Goal: Information Seeking & Learning: Check status

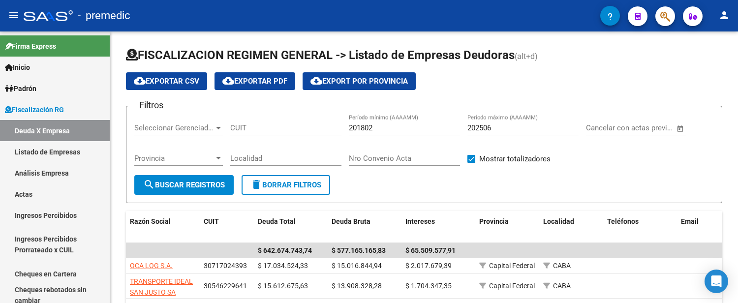
scroll to position [195, 0]
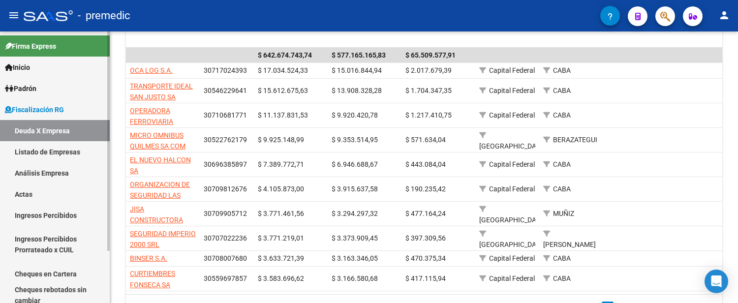
click at [48, 180] on link "Análisis Empresa" at bounding box center [55, 172] width 110 height 21
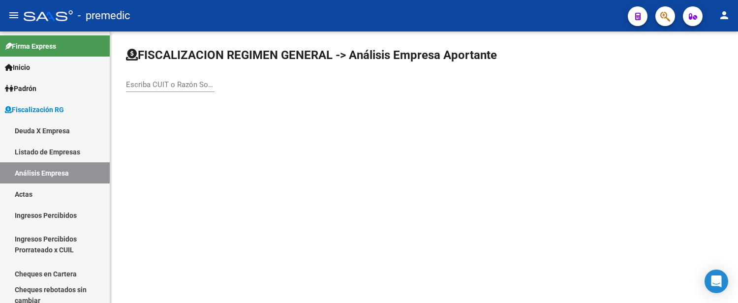
click at [199, 78] on div "Escriba CUIT o Razón Social para buscar" at bounding box center [170, 81] width 89 height 21
click at [199, 81] on input "Escriba CUIT o Razón Social para buscar" at bounding box center [170, 84] width 89 height 9
paste input "27-45145332-2"
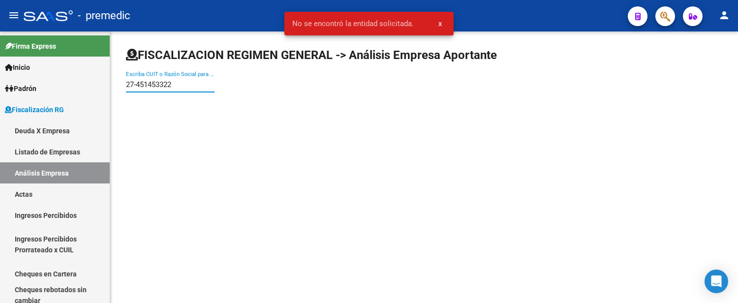
type input "27451453322"
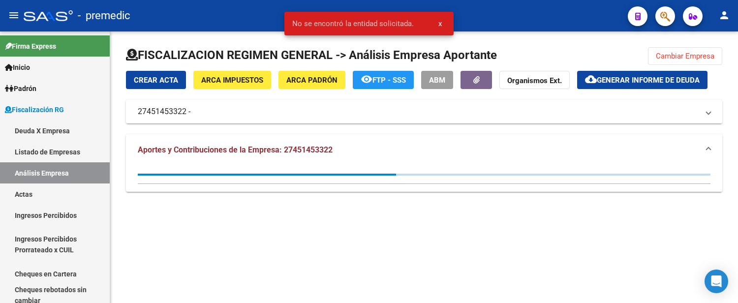
click at [192, 107] on mat-panel-title "27451453322 -" at bounding box center [418, 111] width 561 height 11
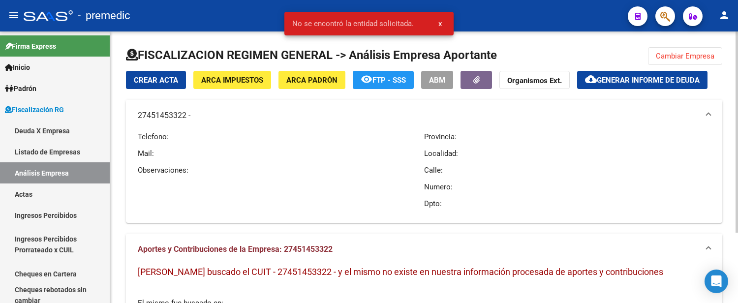
click at [198, 115] on mat-panel-title "27451453322 -" at bounding box center [418, 115] width 561 height 11
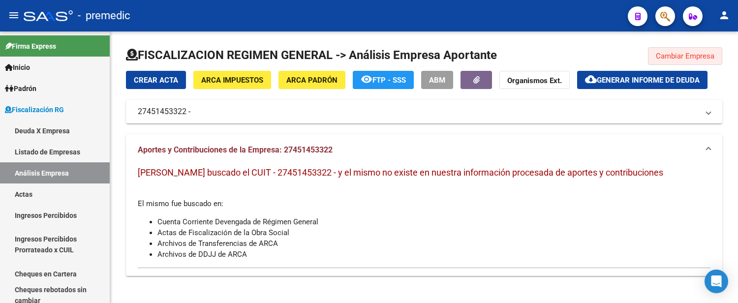
click at [674, 54] on span "Cambiar Empresa" at bounding box center [684, 56] width 59 height 9
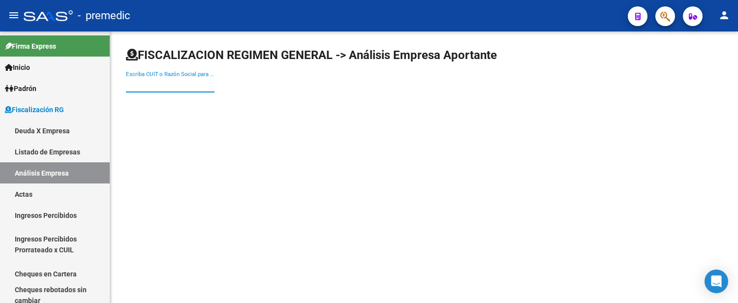
click at [151, 81] on input "Escriba CUIT o Razón Social para buscar" at bounding box center [170, 84] width 89 height 9
paste input "27-45145332-2"
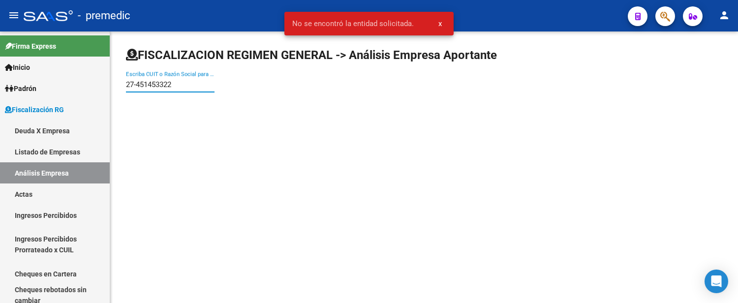
type input "27451453322"
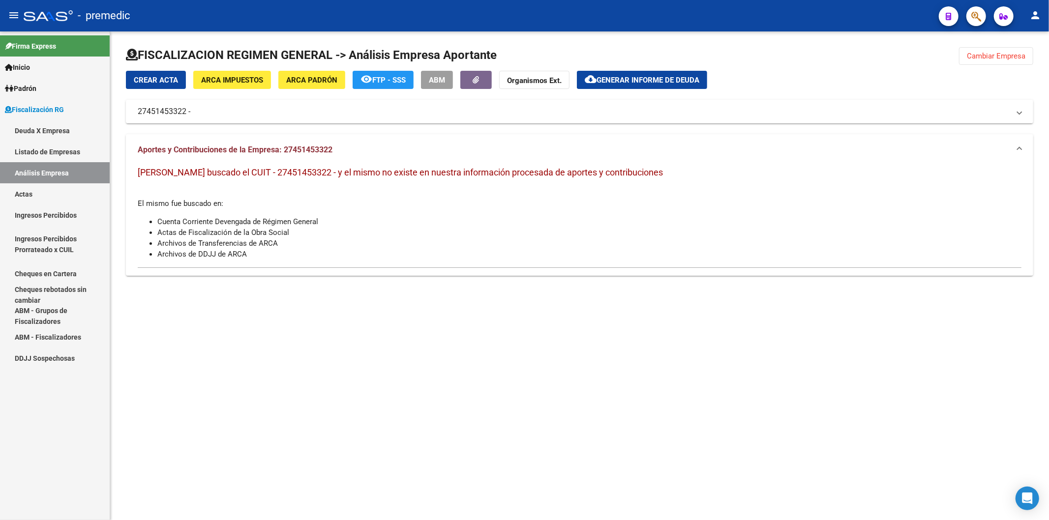
click at [21, 68] on span "Inicio" at bounding box center [17, 67] width 25 height 11
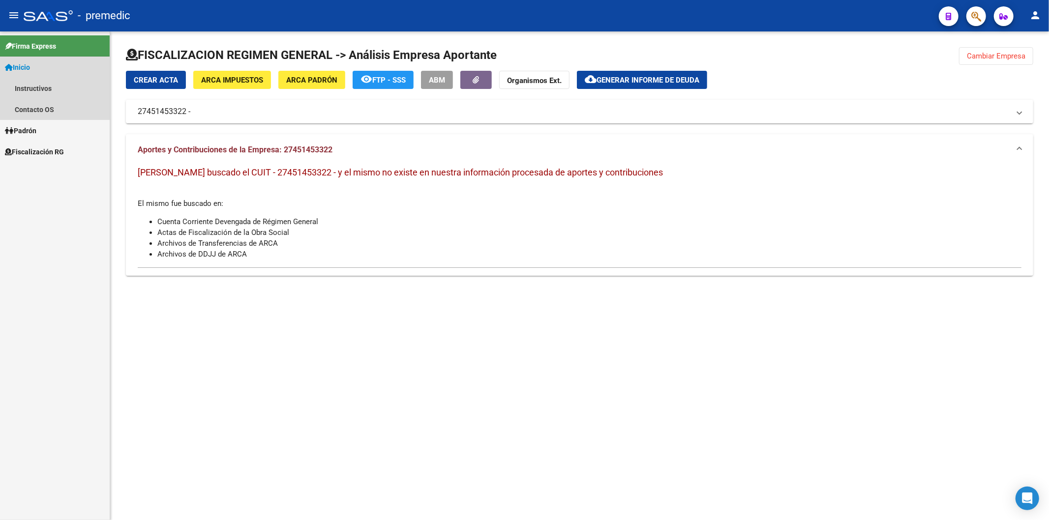
click at [28, 60] on link "Inicio" at bounding box center [55, 67] width 110 height 21
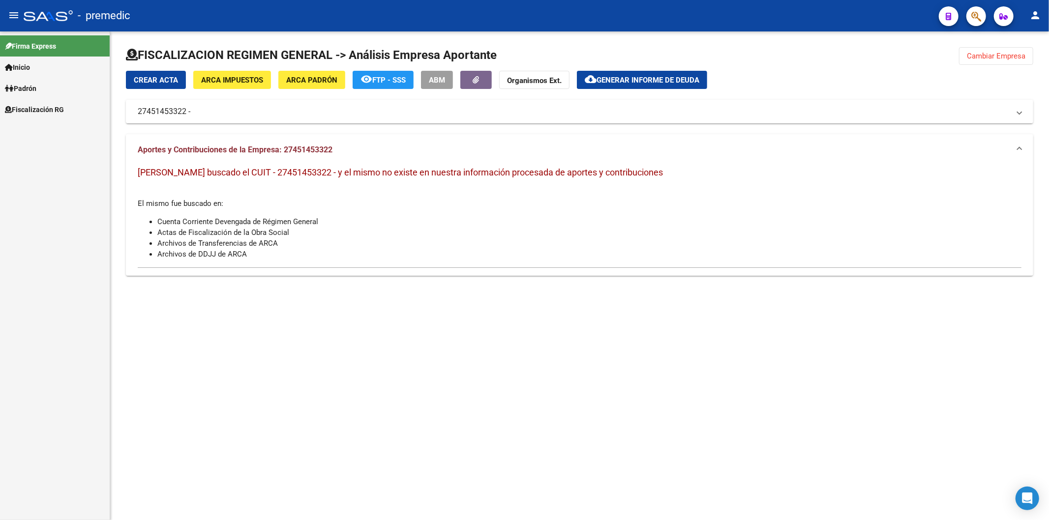
click at [38, 94] on link "Padrón" at bounding box center [55, 88] width 110 height 21
click at [53, 110] on link "Análisis Afiliado" at bounding box center [55, 109] width 110 height 21
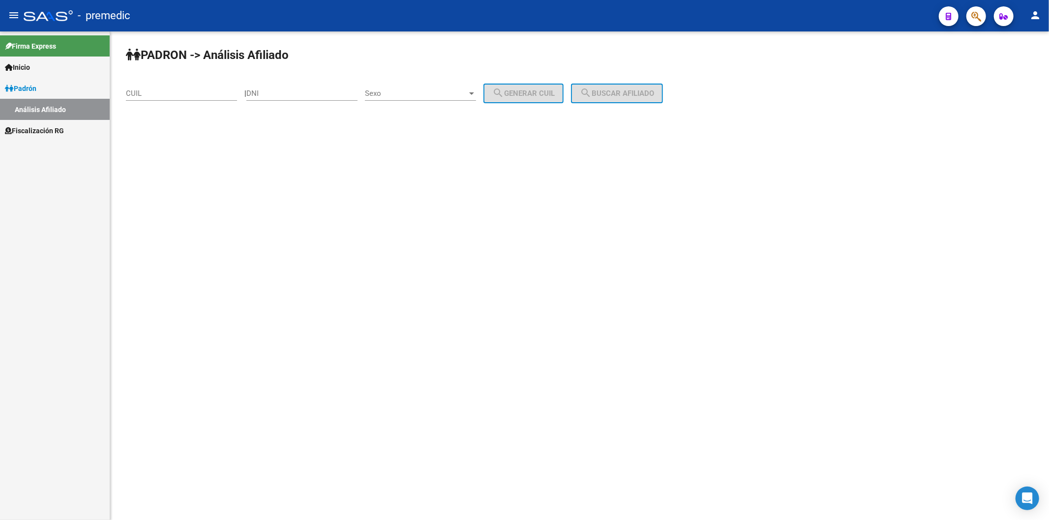
click at [205, 92] on input "CUIL" at bounding box center [181, 93] width 111 height 9
paste input "27-45145332-2"
type input "27-45145332-2"
drag, startPoint x: 664, startPoint y: 74, endPoint x: 620, endPoint y: 107, distance: 54.9
click at [662, 74] on div "PADRON -> Análisis Afiliado 27-45145332-2 CUIL | DNI Sexo Sexo search Generar C…" at bounding box center [579, 82] width 939 height 103
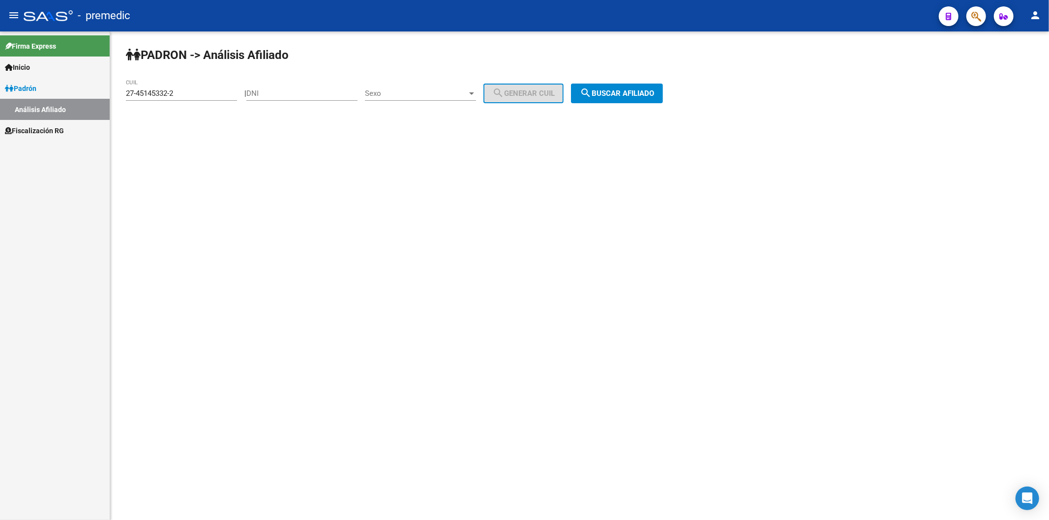
click at [618, 108] on div "PADRON -> Análisis Afiliado 27-45145332-2 CUIL | DNI Sexo Sexo search Generar C…" at bounding box center [579, 82] width 939 height 103
click at [612, 95] on span "search Buscar afiliado" at bounding box center [617, 93] width 74 height 9
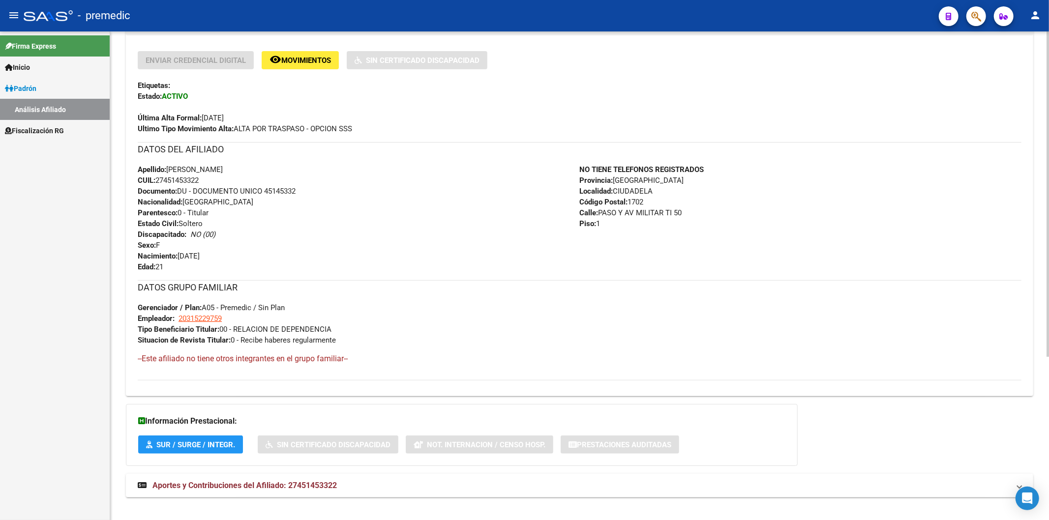
scroll to position [246, 0]
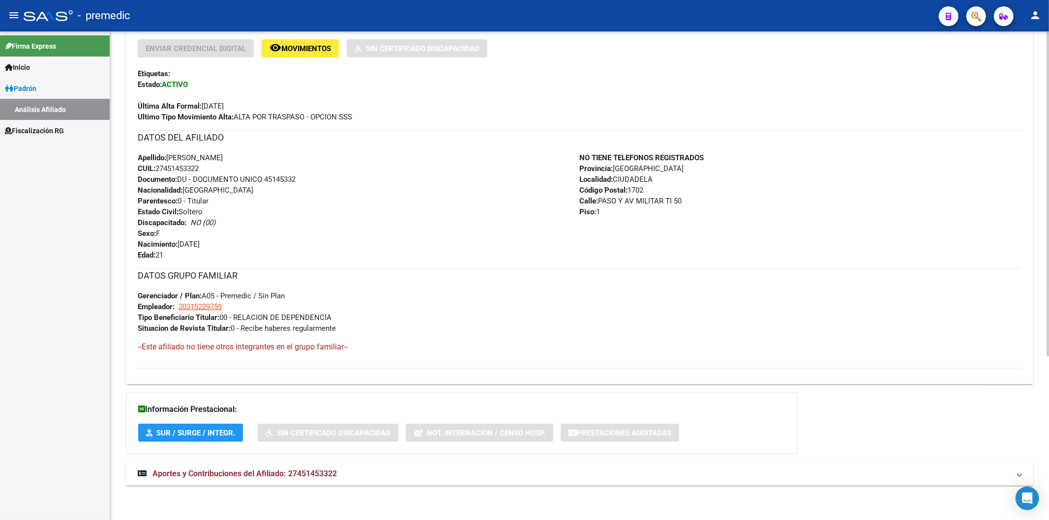
click at [226, 302] on span "Aportes y Contribuciones del Afiliado: 27451453322" at bounding box center [244, 473] width 184 height 9
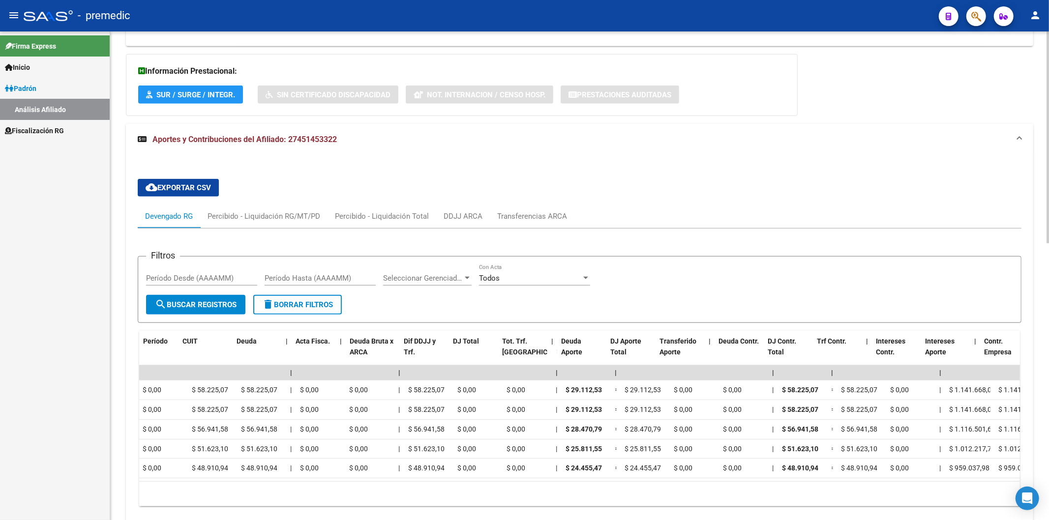
scroll to position [0, 0]
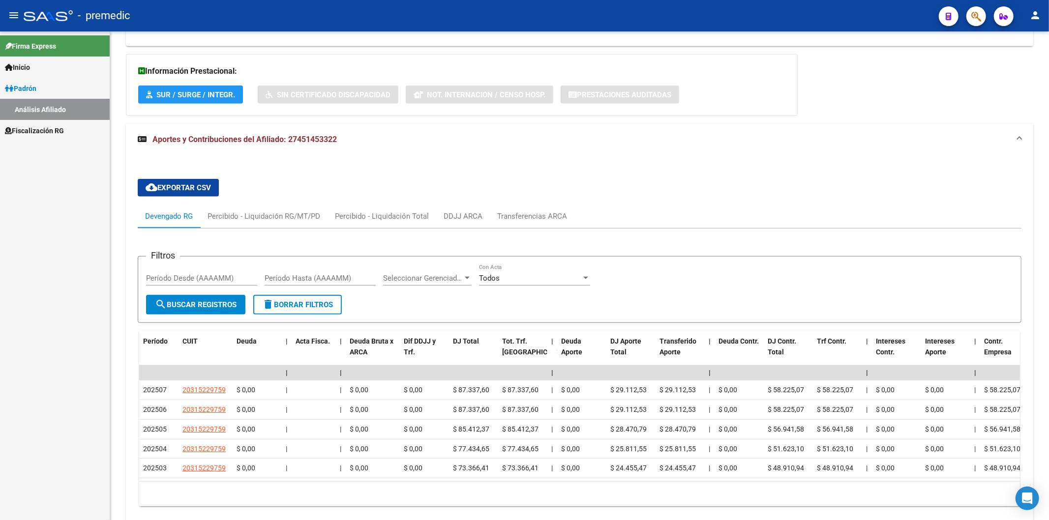
click at [35, 72] on link "Inicio" at bounding box center [55, 67] width 110 height 21
click at [70, 150] on link "Fiscalización RG" at bounding box center [55, 151] width 110 height 21
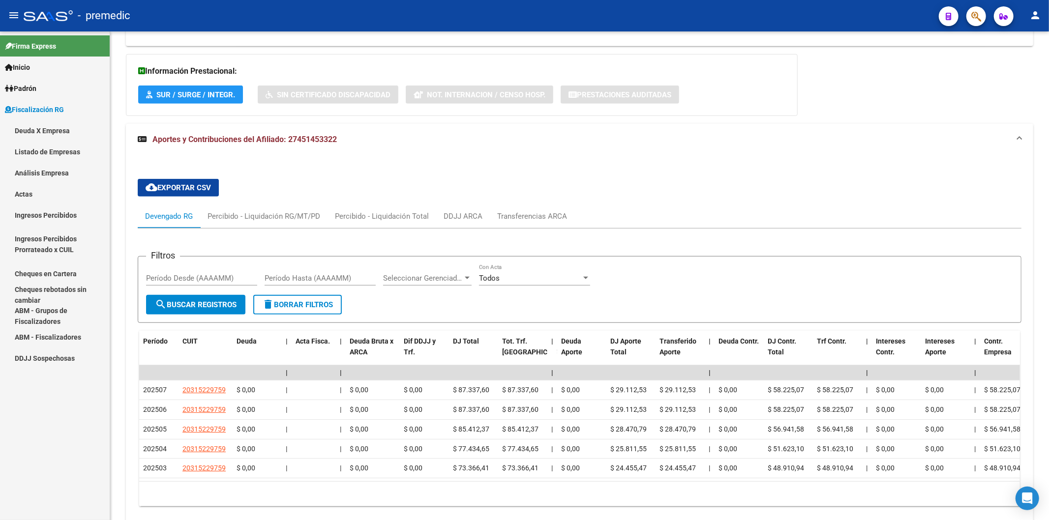
click at [69, 173] on link "Análisis Empresa" at bounding box center [55, 172] width 110 height 21
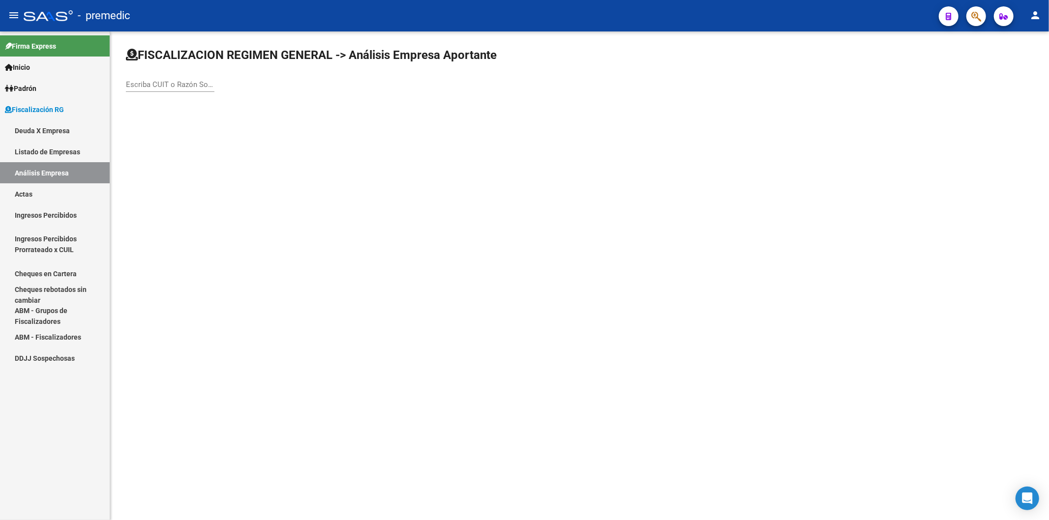
click at [163, 87] on input "Escriba CUIT o Razón Social para buscar" at bounding box center [170, 84] width 89 height 9
paste input "20-31522975-9"
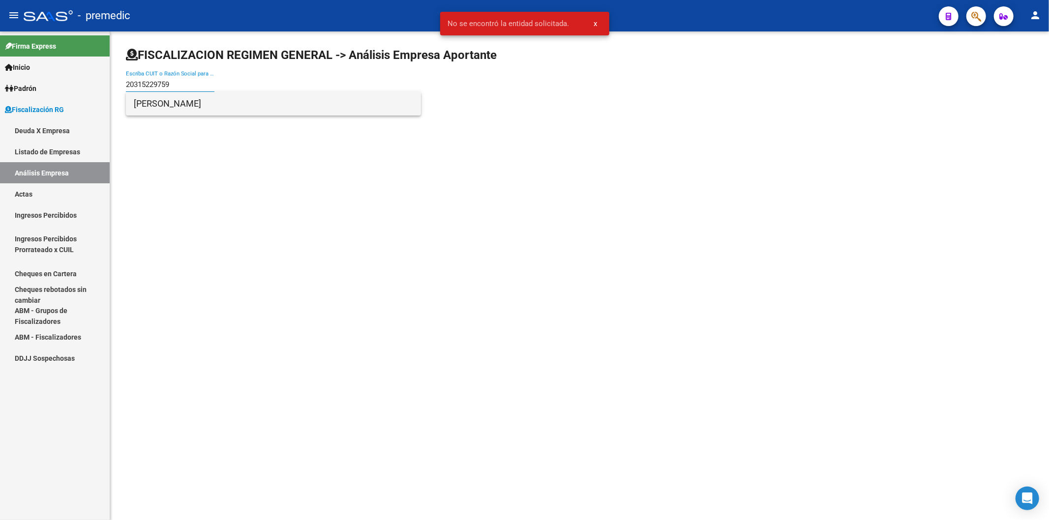
type input "20315229759"
click at [204, 102] on span "[PERSON_NAME]" at bounding box center [273, 104] width 279 height 24
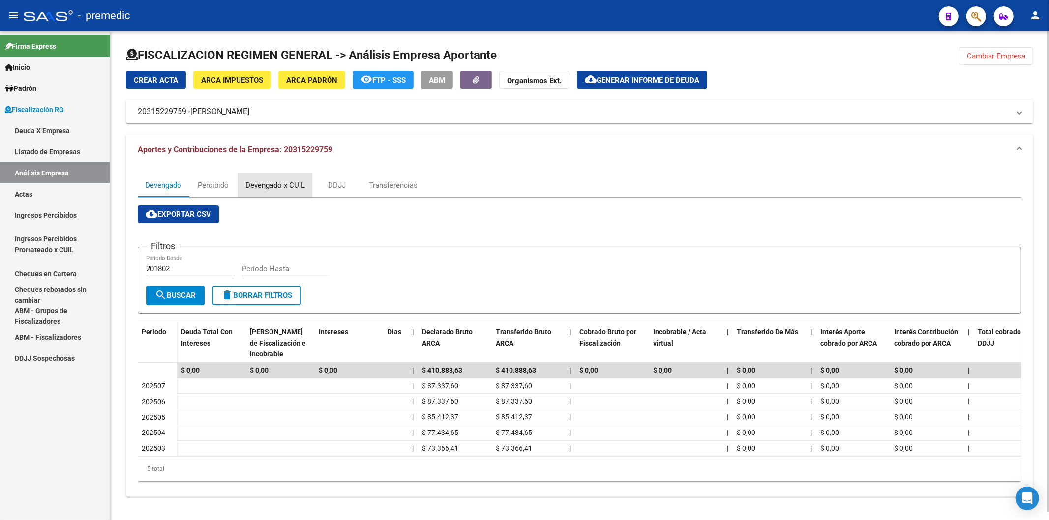
click at [266, 181] on div "Devengado x CUIL" at bounding box center [274, 185] width 59 height 11
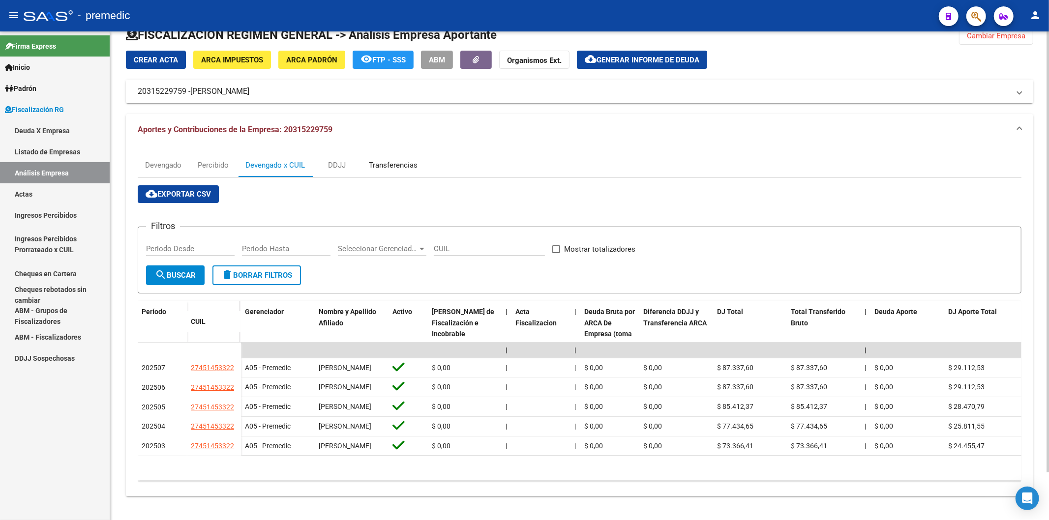
click at [379, 160] on div "Transferencias" at bounding box center [393, 165] width 49 height 11
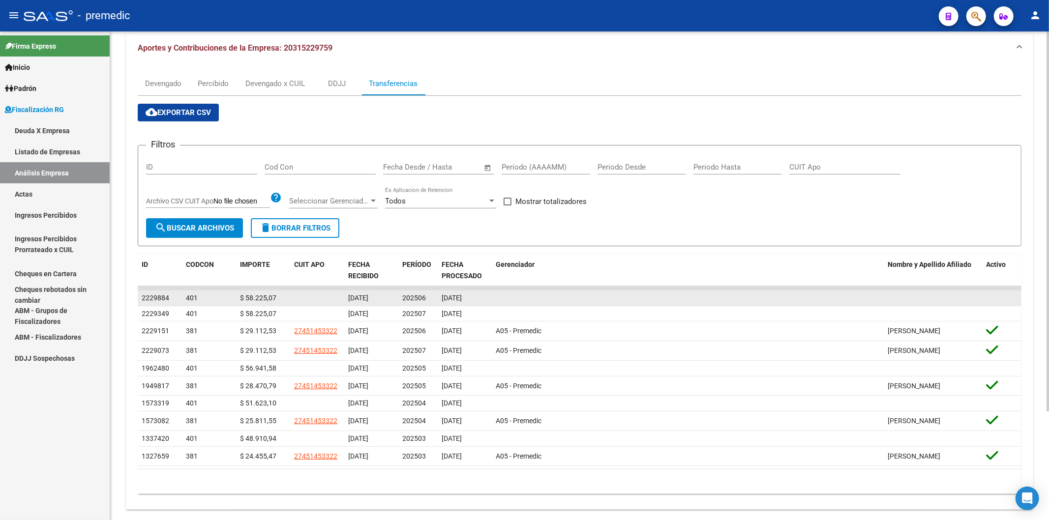
scroll to position [140, 0]
